Goal: Navigation & Orientation: Find specific page/section

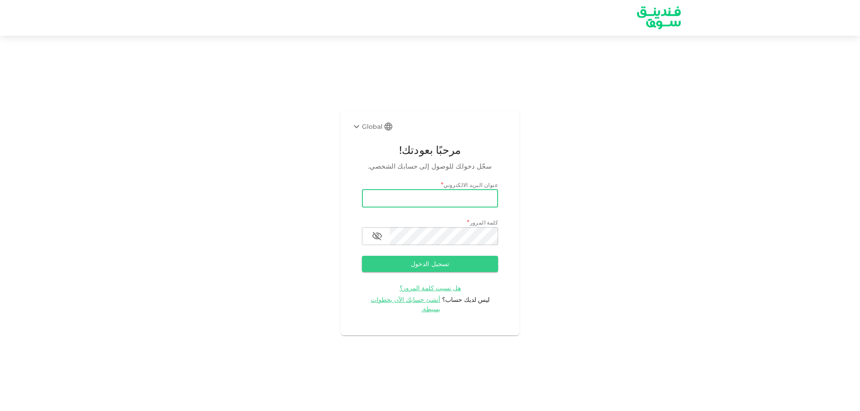
type input "[EMAIL_ADDRESS][DOMAIN_NAME]"
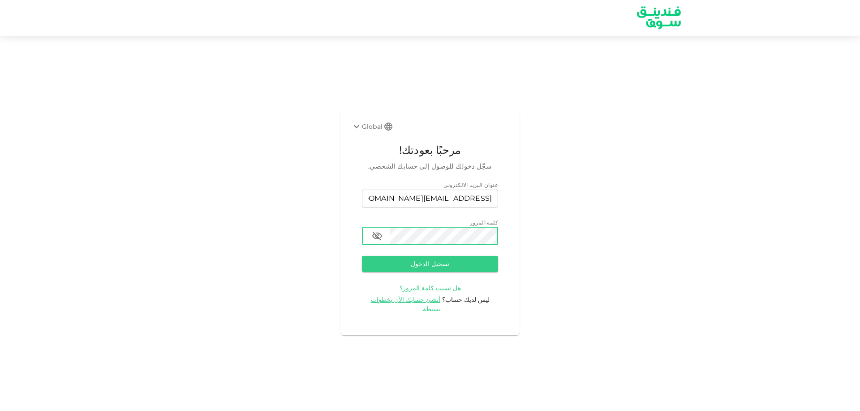
click at [362, 256] on button "تسجيل الدخول" at bounding box center [430, 264] width 136 height 16
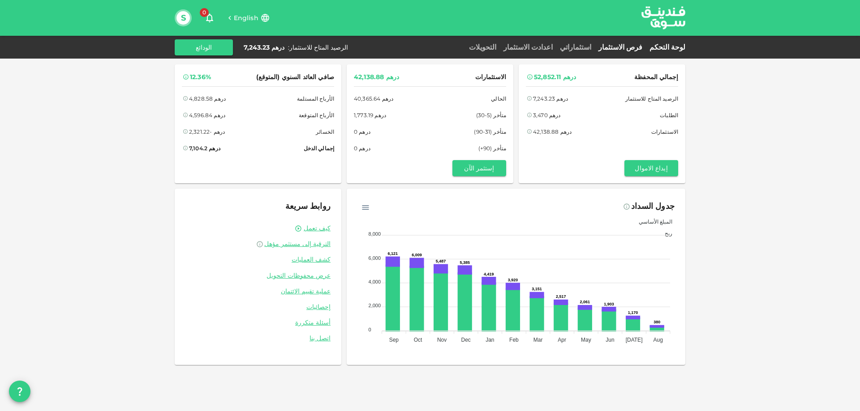
click at [637, 45] on link "فرص الاستثمار" at bounding box center [620, 47] width 51 height 9
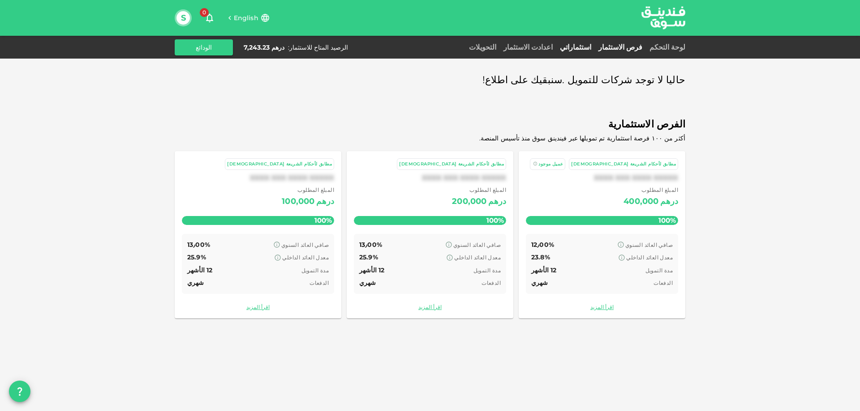
click at [595, 46] on link "استثماراتي" at bounding box center [575, 47] width 39 height 9
